Goal: Task Accomplishment & Management: Complete application form

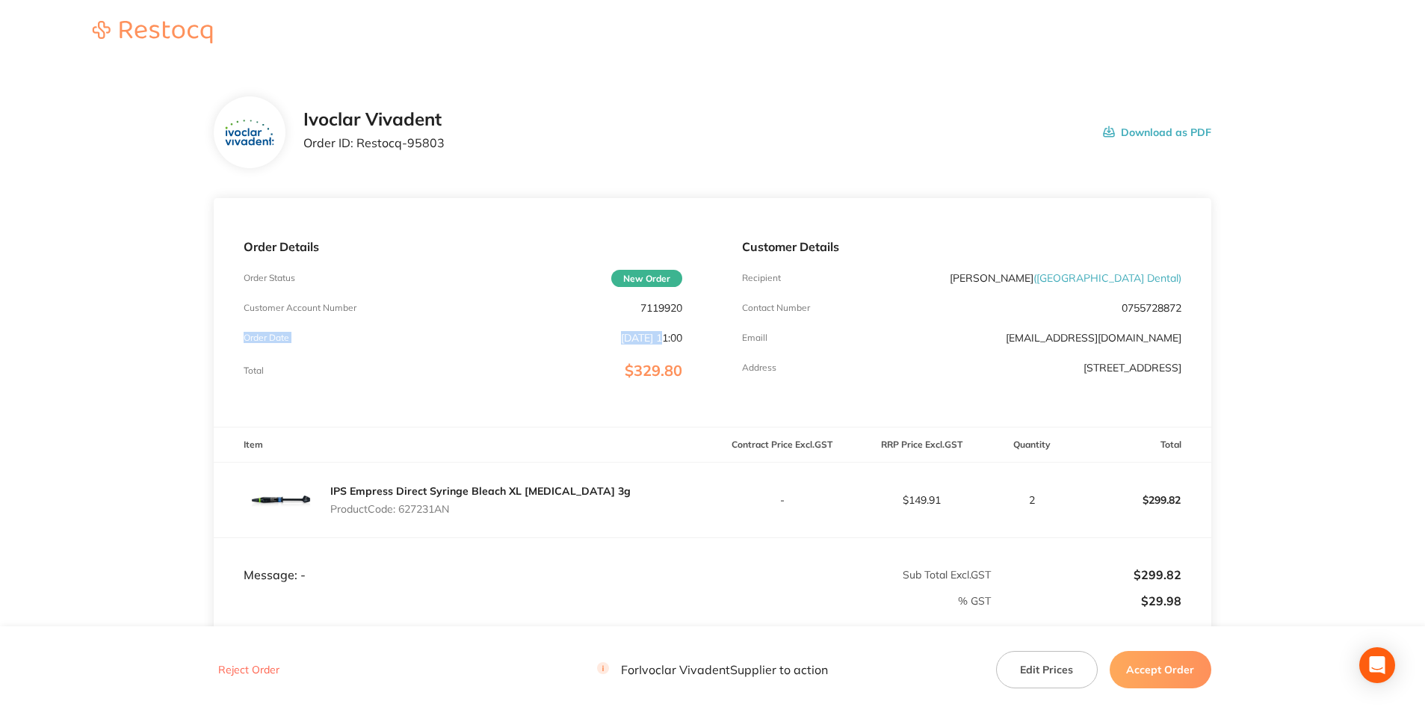
drag, startPoint x: 693, startPoint y: 304, endPoint x: 634, endPoint y: 314, distance: 59.1
click at [634, 314] on div "Order Details Order Status New Order Customer Account Number 7119920 Order Date…" at bounding box center [463, 312] width 498 height 229
drag, startPoint x: 634, startPoint y: 314, endPoint x: 697, endPoint y: 300, distance: 64.3
click at [697, 300] on div "Order Details Order Status New Order Customer Account Number 7119920 Order Date…" at bounding box center [463, 312] width 498 height 229
drag, startPoint x: 684, startPoint y: 303, endPoint x: 638, endPoint y: 310, distance: 46.8
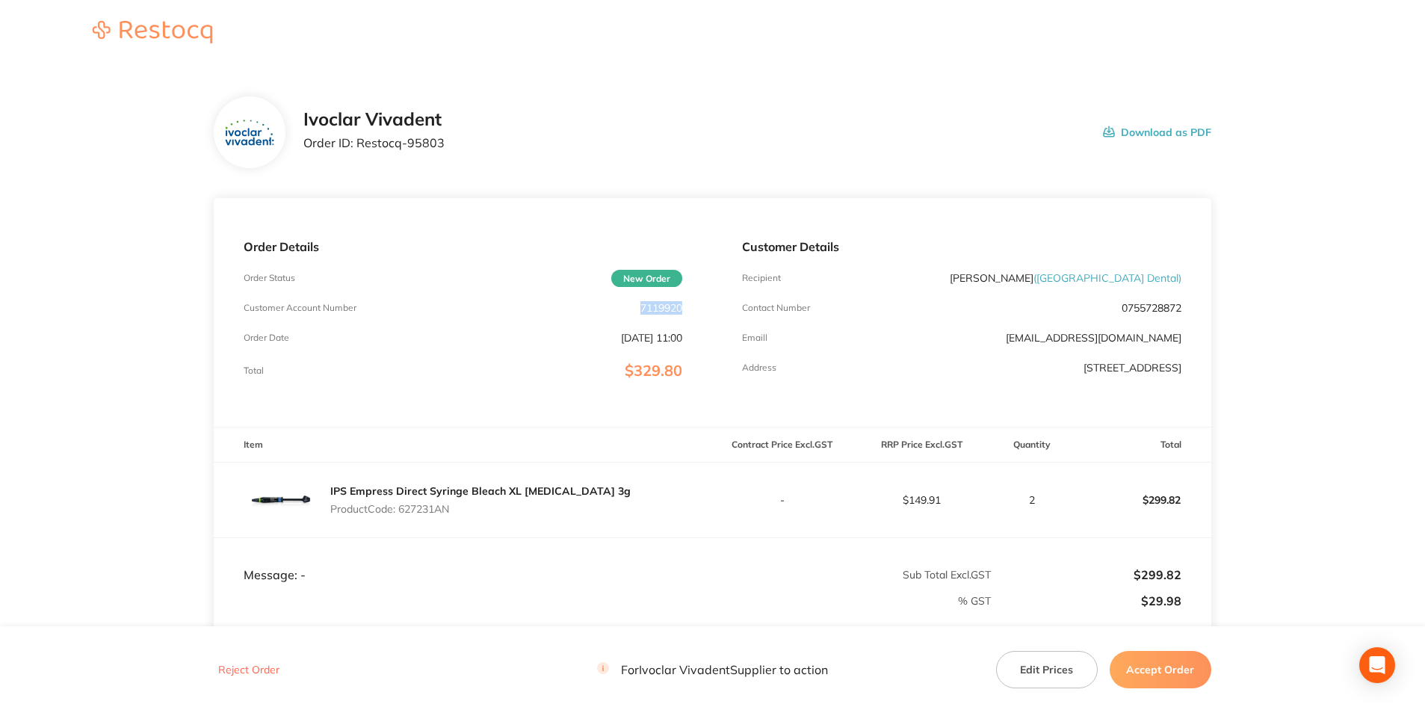
click at [638, 310] on div "Order Details Order Status New Order Customer Account Number 7119920 Order Date…" at bounding box center [463, 312] width 498 height 229
copy p "7119920"
drag, startPoint x: 448, startPoint y: 145, endPoint x: 358, endPoint y: 145, distance: 90.4
click at [358, 145] on div "Ivoclar Vivadent Order ID: Restocq- 95803 Download as PDF" at bounding box center [757, 132] width 908 height 46
copy p "Restocq- 95803"
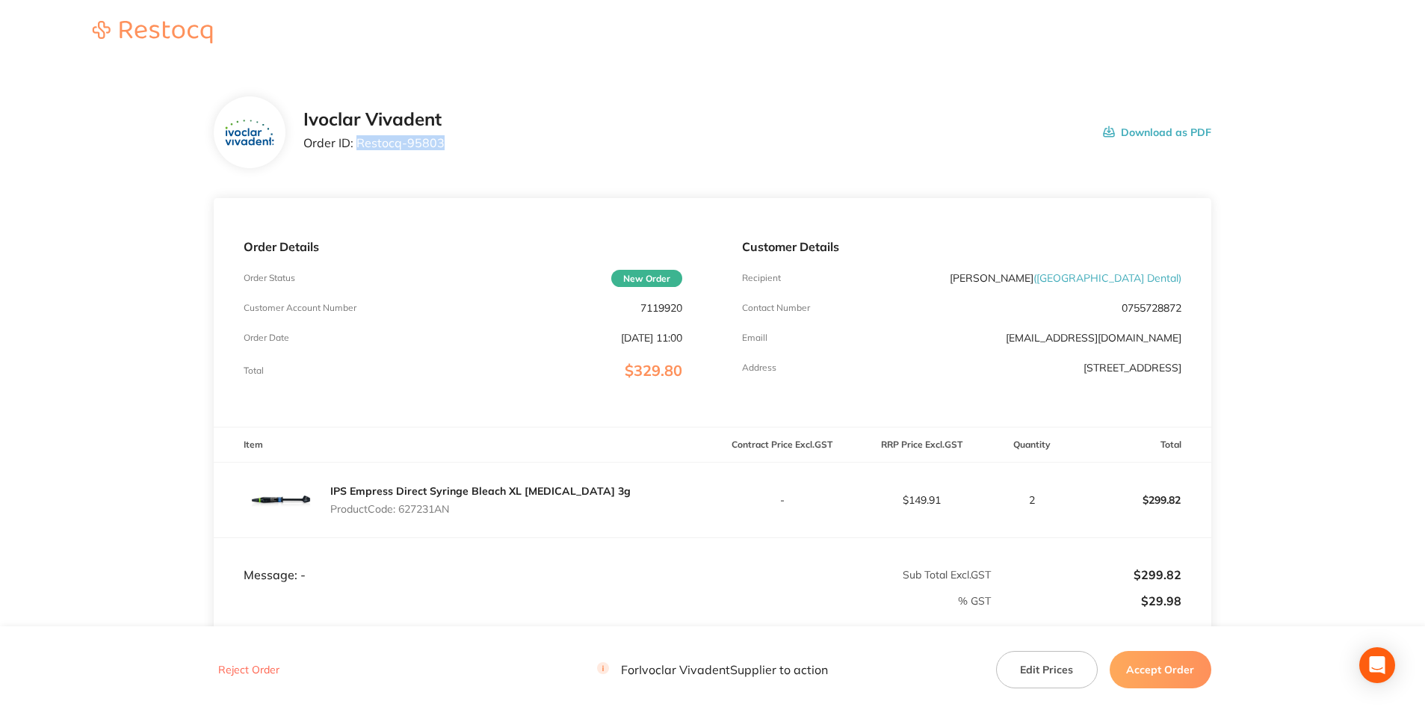
drag, startPoint x: 458, startPoint y: 504, endPoint x: 401, endPoint y: 515, distance: 58.0
click at [401, 515] on div "IPS Empress Direct Syringe Bleach XL [MEDICAL_DATA] 3g Product Code: 627231AN" at bounding box center [480, 500] width 300 height 42
copy p "627231AN"
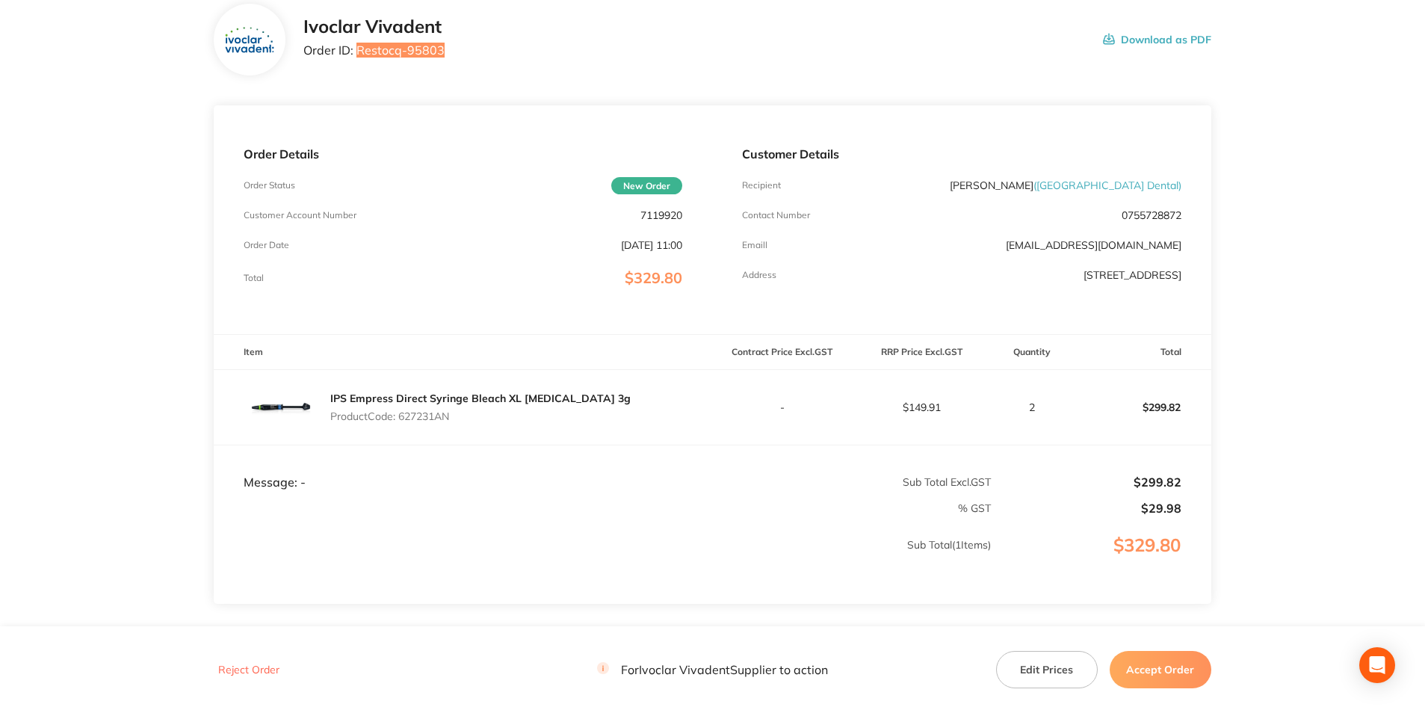
scroll to position [190, 0]
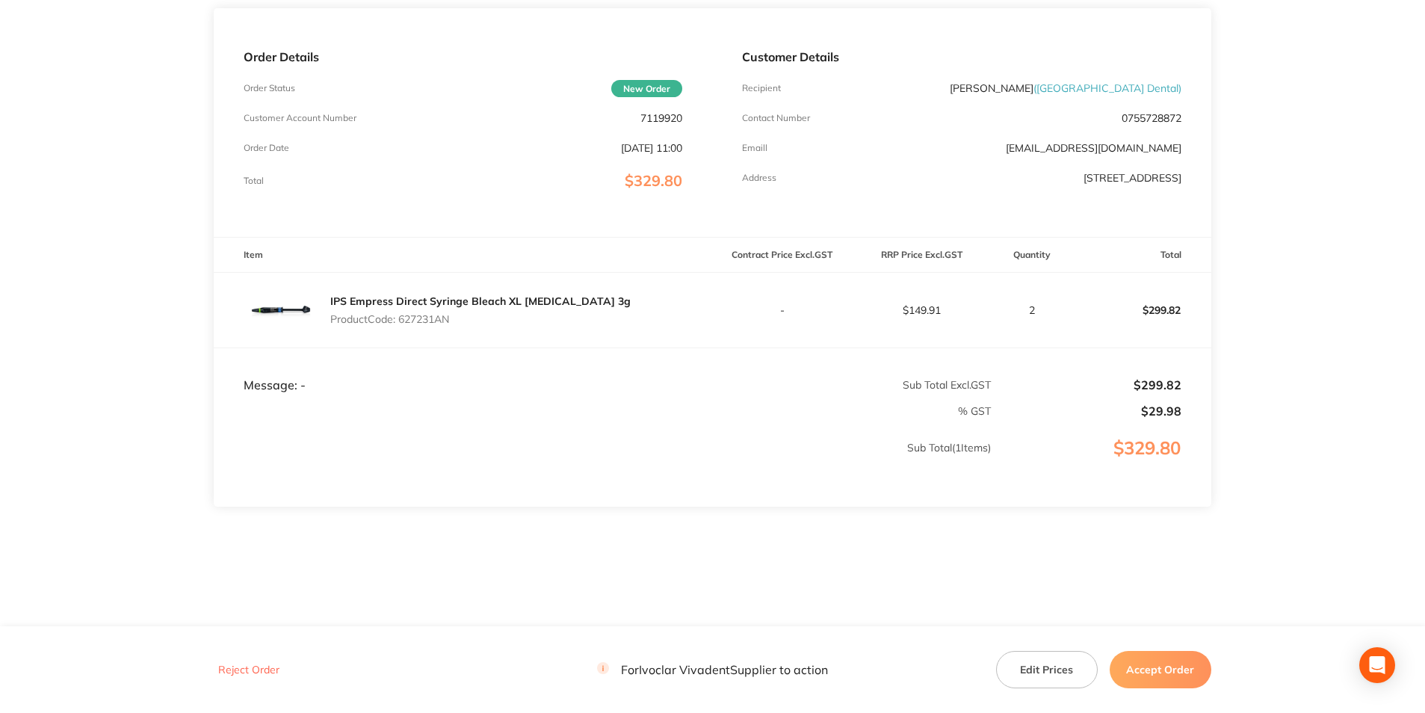
click at [1165, 676] on button "Accept Order" at bounding box center [1160, 669] width 102 height 37
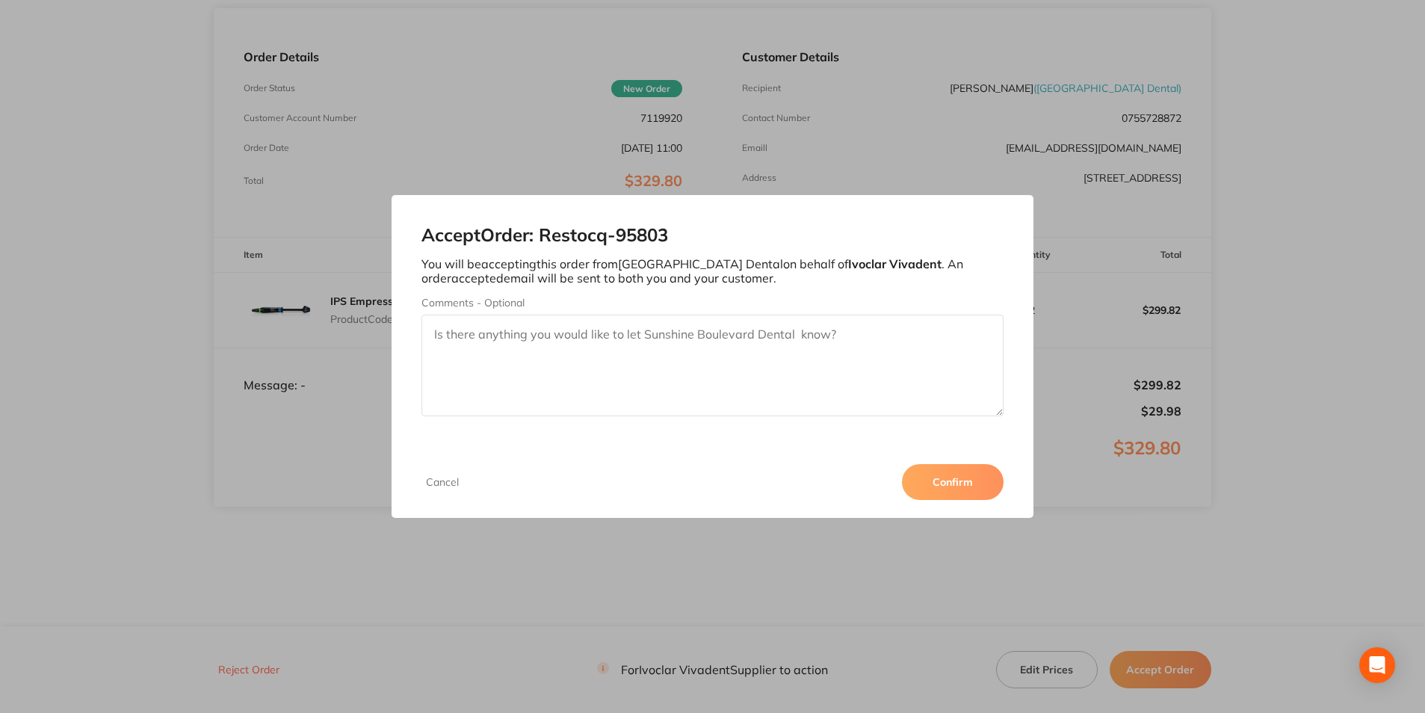
click at [810, 361] on textarea "Comments - Optional" at bounding box center [711, 366] width 581 height 102
click at [822, 331] on textarea "Comments - Optional" at bounding box center [711, 366] width 581 height 102
click at [471, 335] on textarea "3011288334" at bounding box center [711, 366] width 581 height 102
type textarea "3011288334"
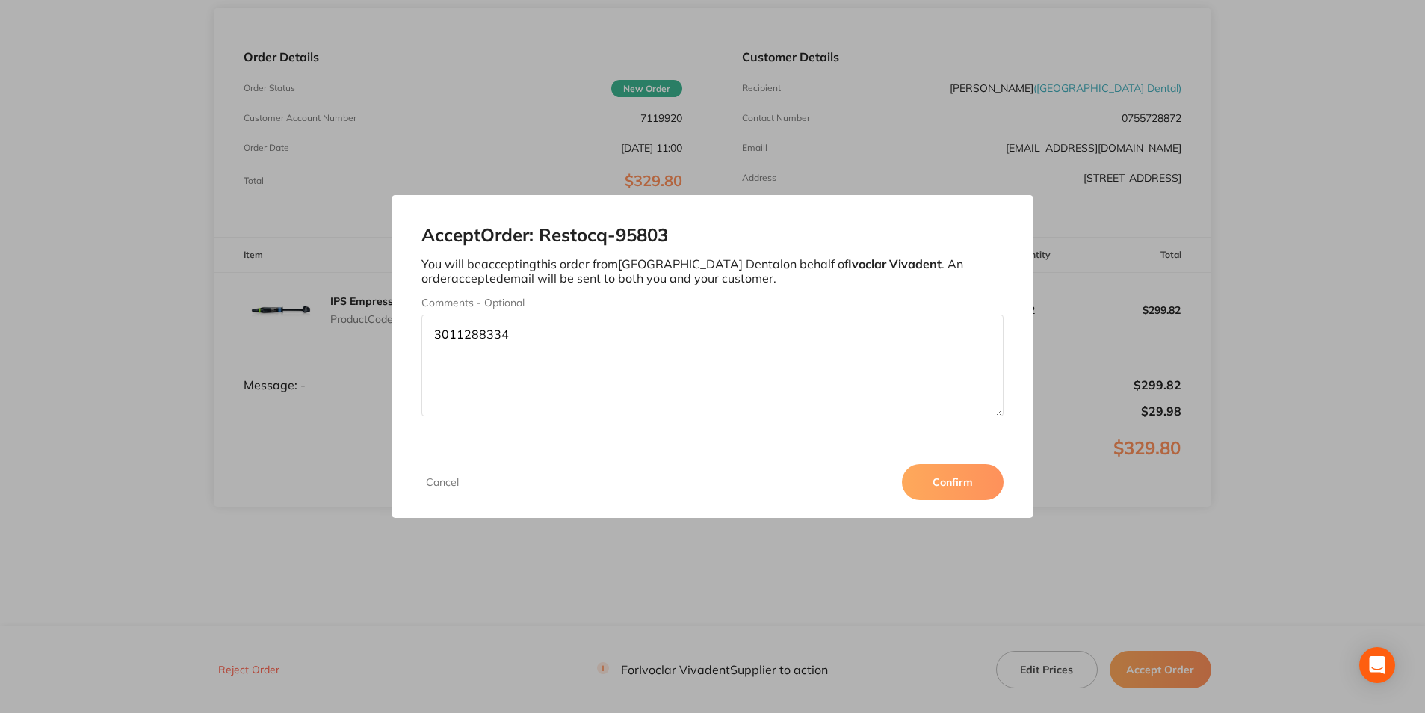
click at [958, 481] on button "Confirm" at bounding box center [953, 482] width 102 height 36
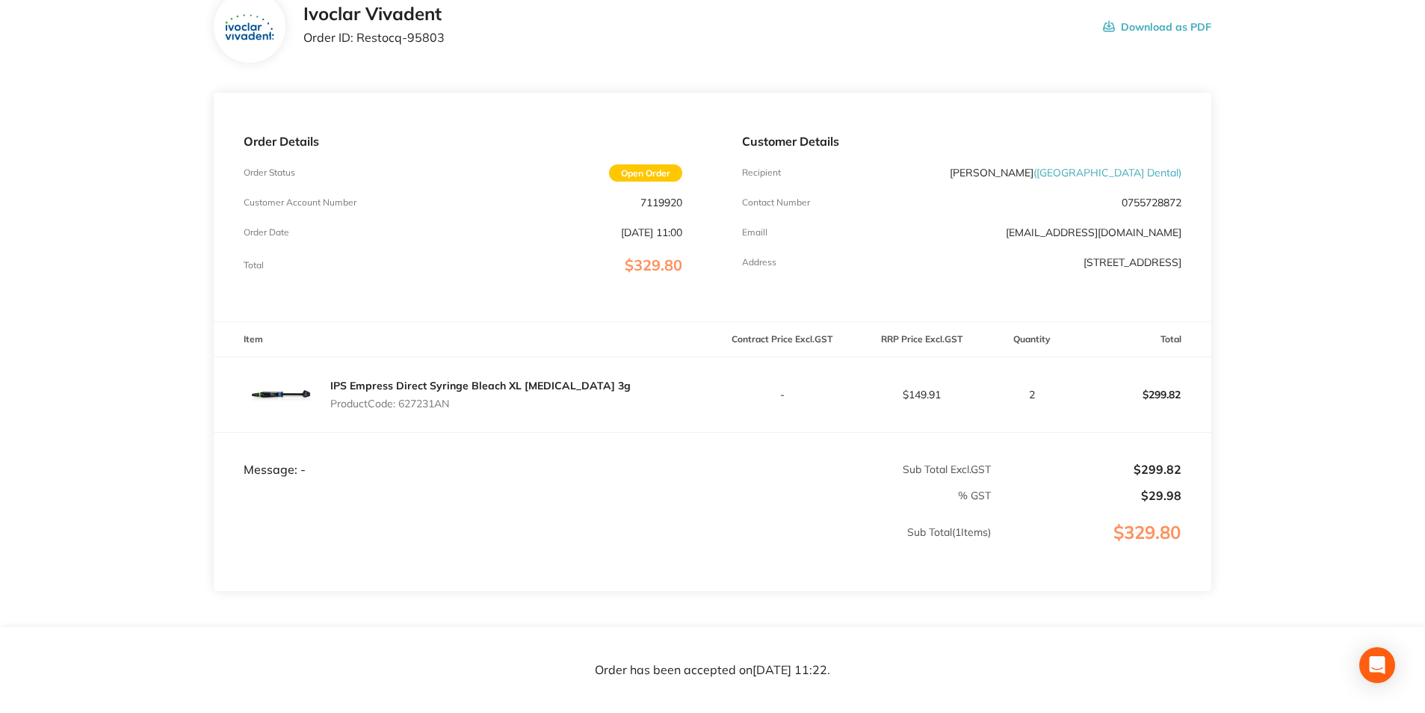
scroll to position [0, 0]
